Goal: Find specific page/section: Find specific page/section

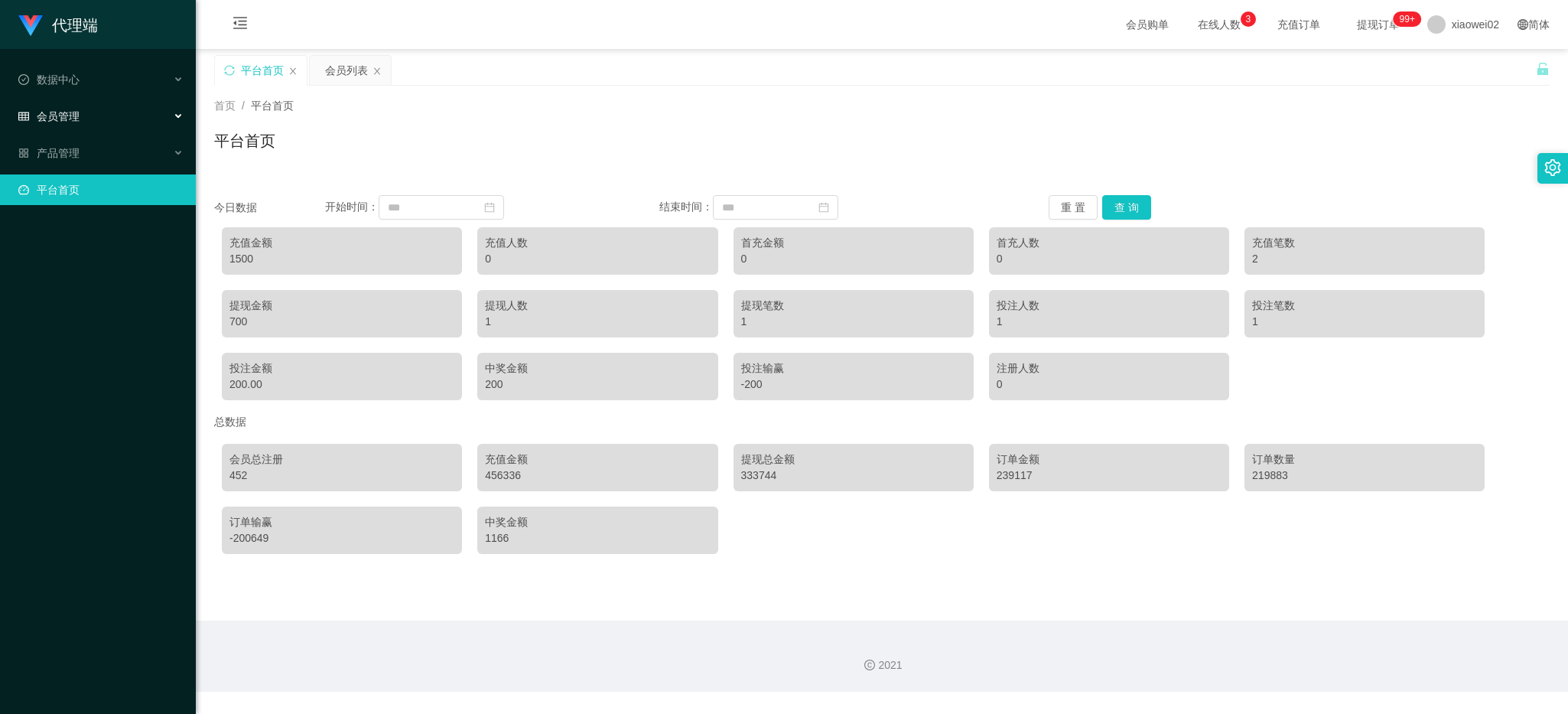
click at [89, 127] on div "会员管理" at bounding box center [98, 116] width 196 height 31
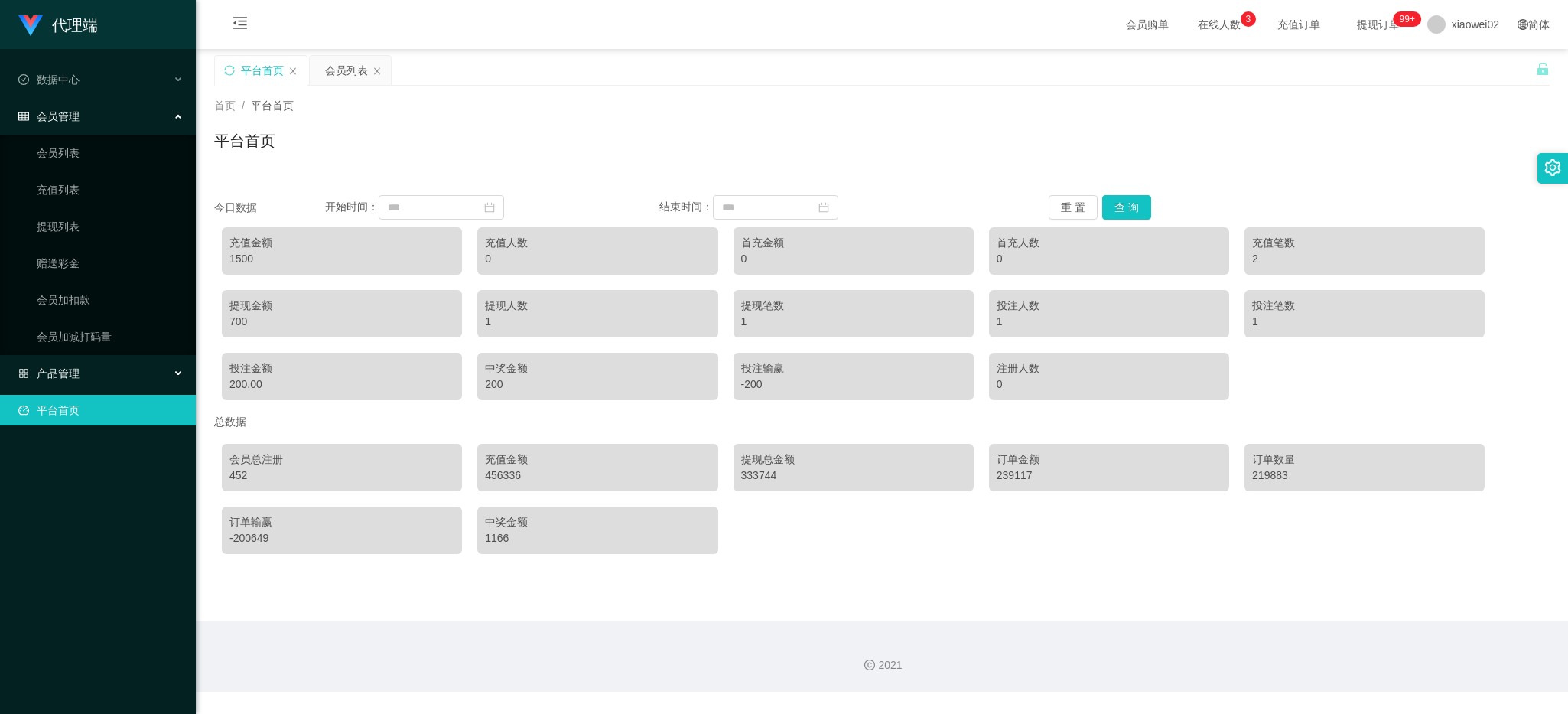
click at [61, 377] on span "产品管理" at bounding box center [48, 374] width 61 height 13
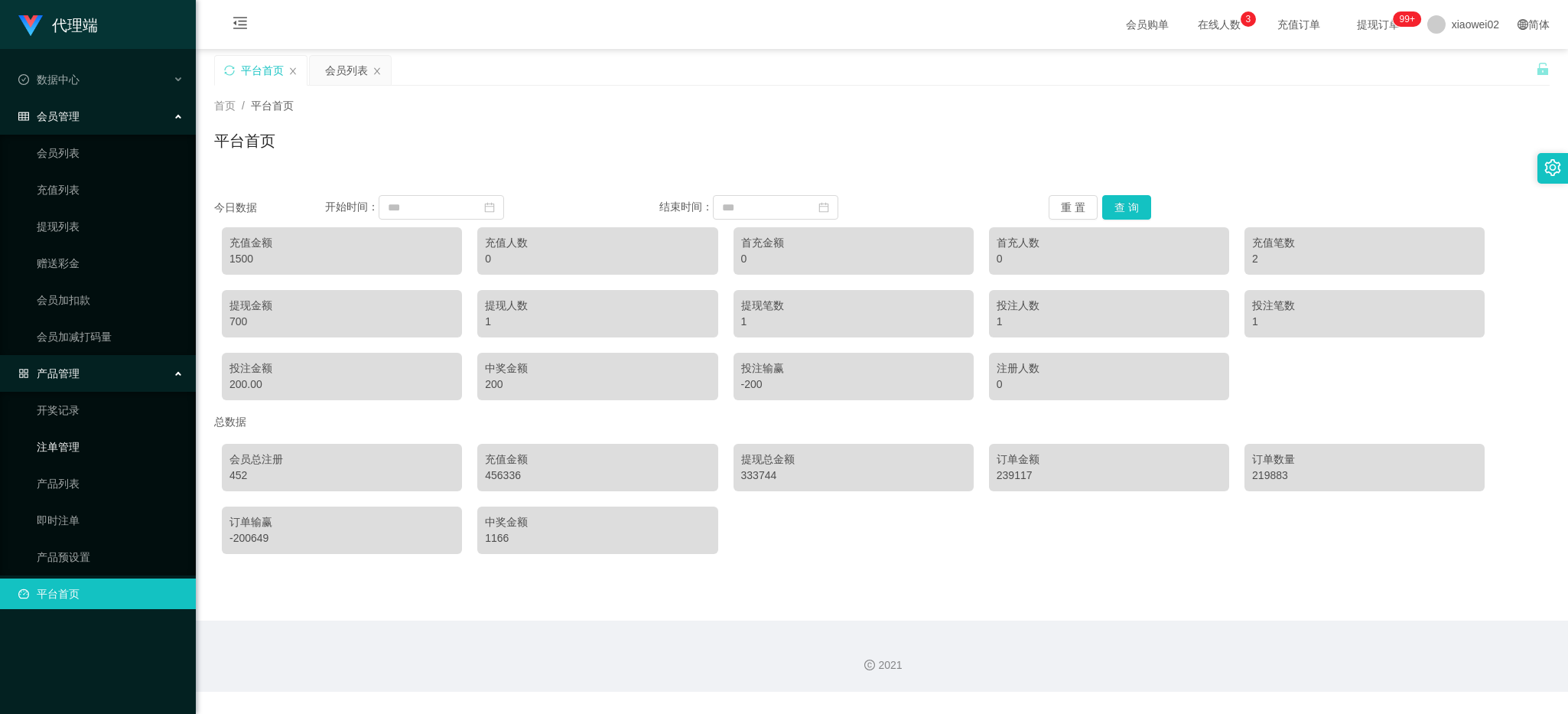
click at [108, 457] on link "注单管理" at bounding box center [110, 447] width 147 height 31
